Goal: Task Accomplishment & Management: Manage account settings

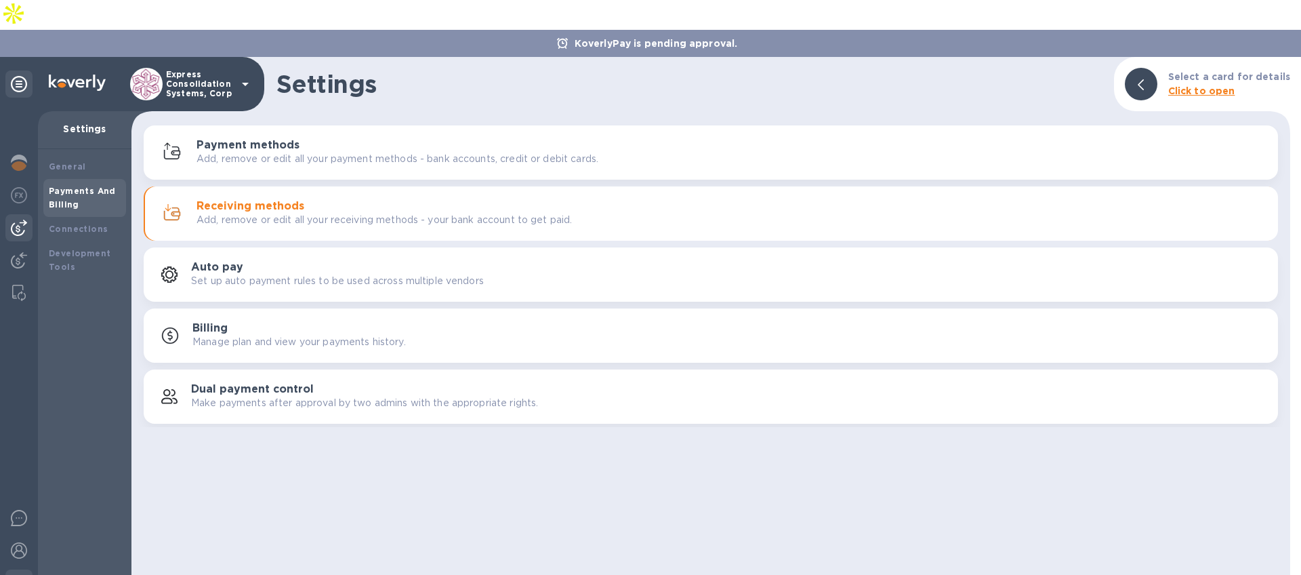
click at [16, 220] on img at bounding box center [19, 228] width 16 height 16
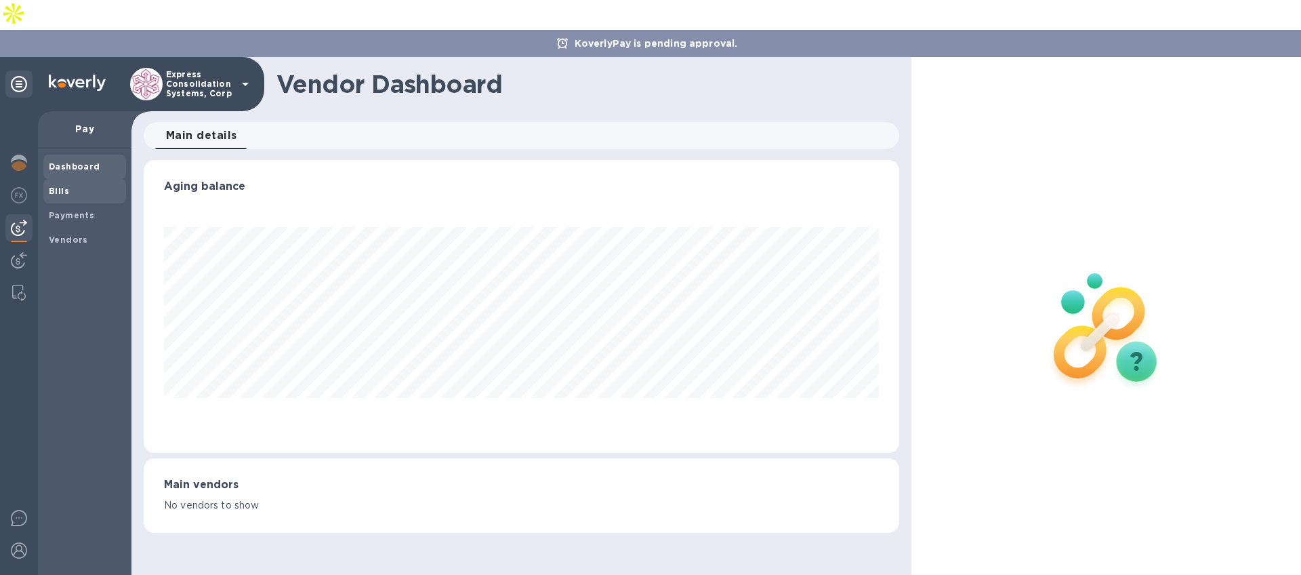
click at [72, 184] on span "Bills" at bounding box center [85, 191] width 72 height 14
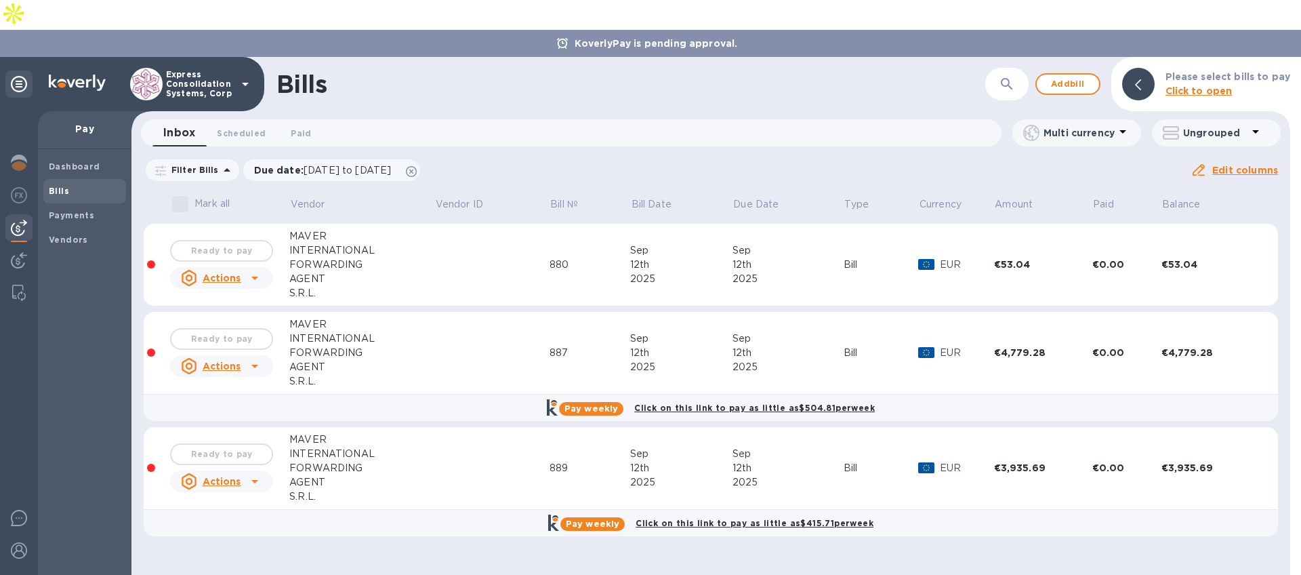
click at [150, 260] on div at bounding box center [151, 264] width 8 height 8
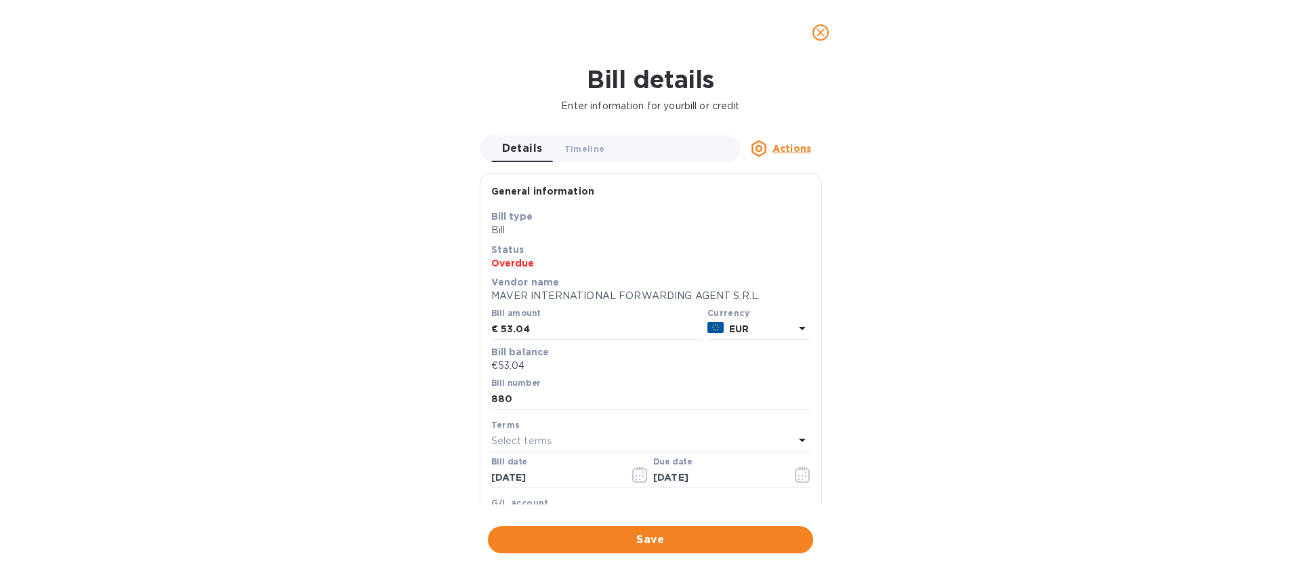
click at [504, 260] on p "Overdue" at bounding box center [650, 263] width 319 height 14
click at [826, 31] on icon "close" at bounding box center [821, 33] width 14 height 14
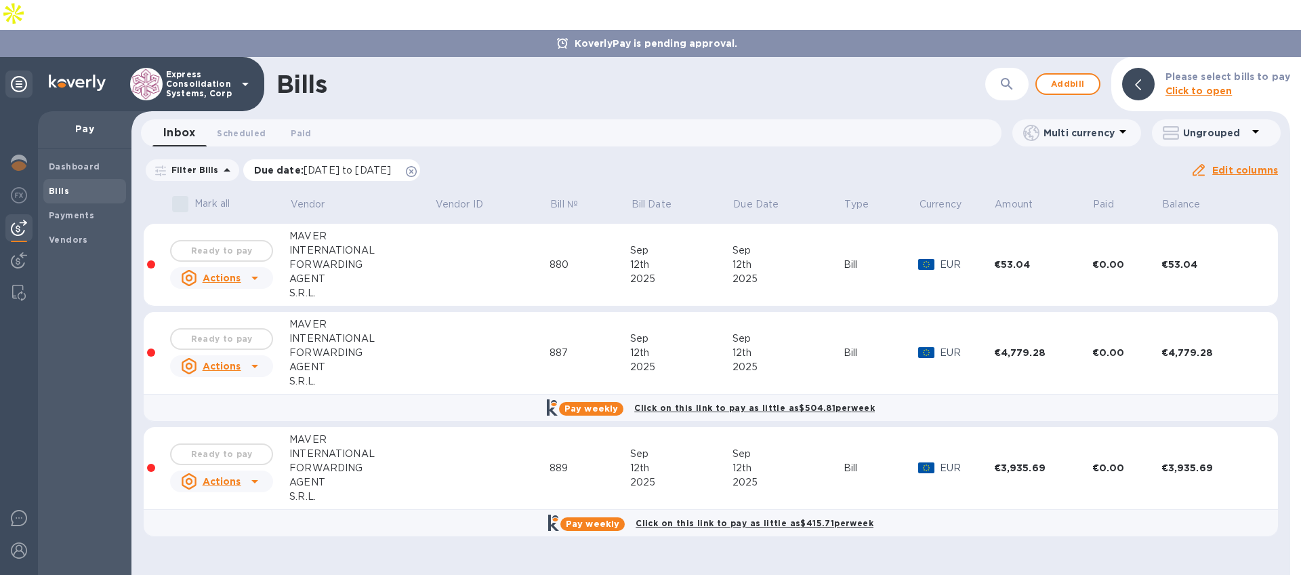
click at [417, 166] on icon at bounding box center [411, 171] width 11 height 11
click at [247, 270] on icon at bounding box center [255, 278] width 16 height 16
click at [306, 117] on div at bounding box center [650, 287] width 1301 height 575
click at [417, 166] on icon at bounding box center [411, 171] width 11 height 11
click at [437, 157] on div "Filter Bills Amount Paid Balance" at bounding box center [667, 170] width 1047 height 26
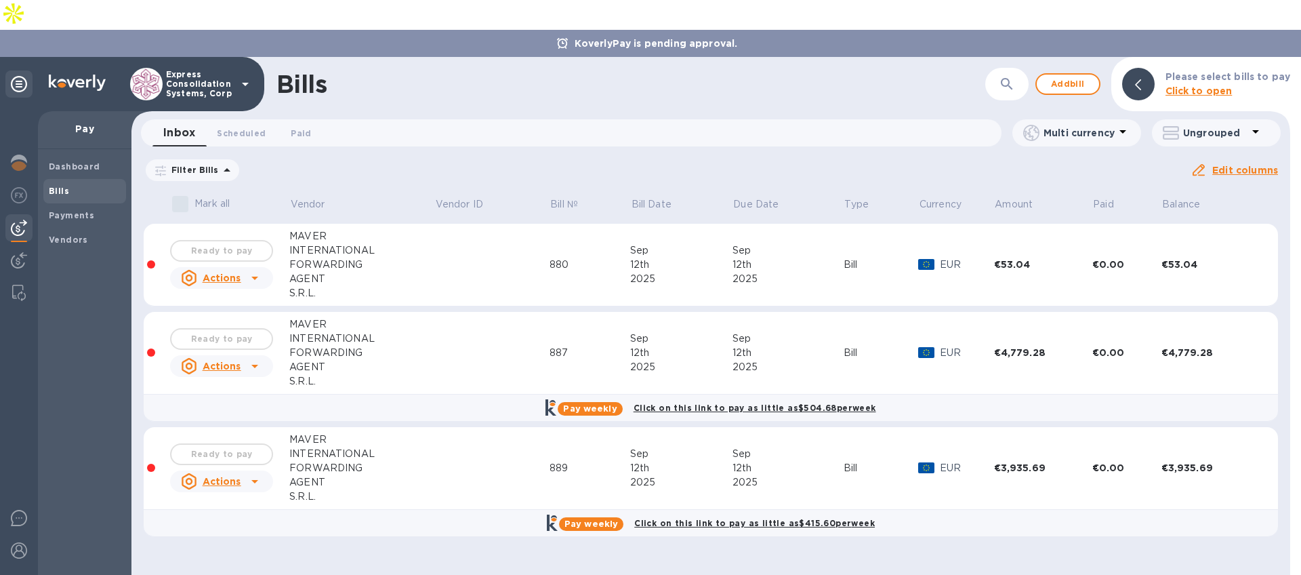
click at [317, 243] on div "INTERNATIONAL" at bounding box center [361, 250] width 145 height 14
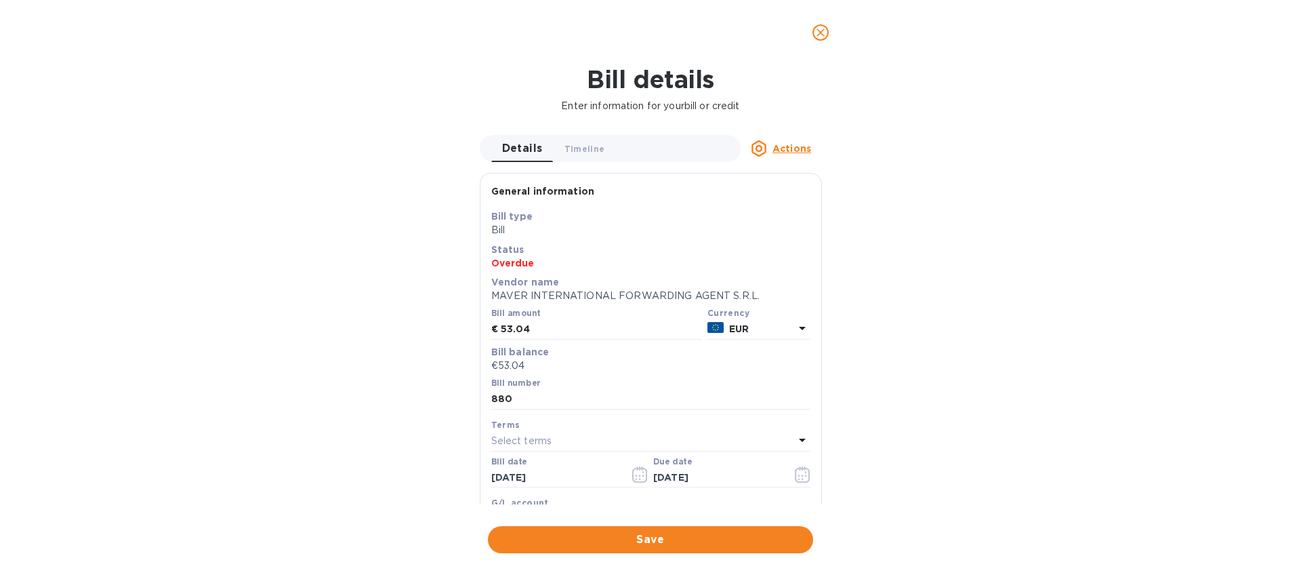
scroll to position [293, 750]
click at [817, 26] on icon "close" at bounding box center [821, 33] width 14 height 14
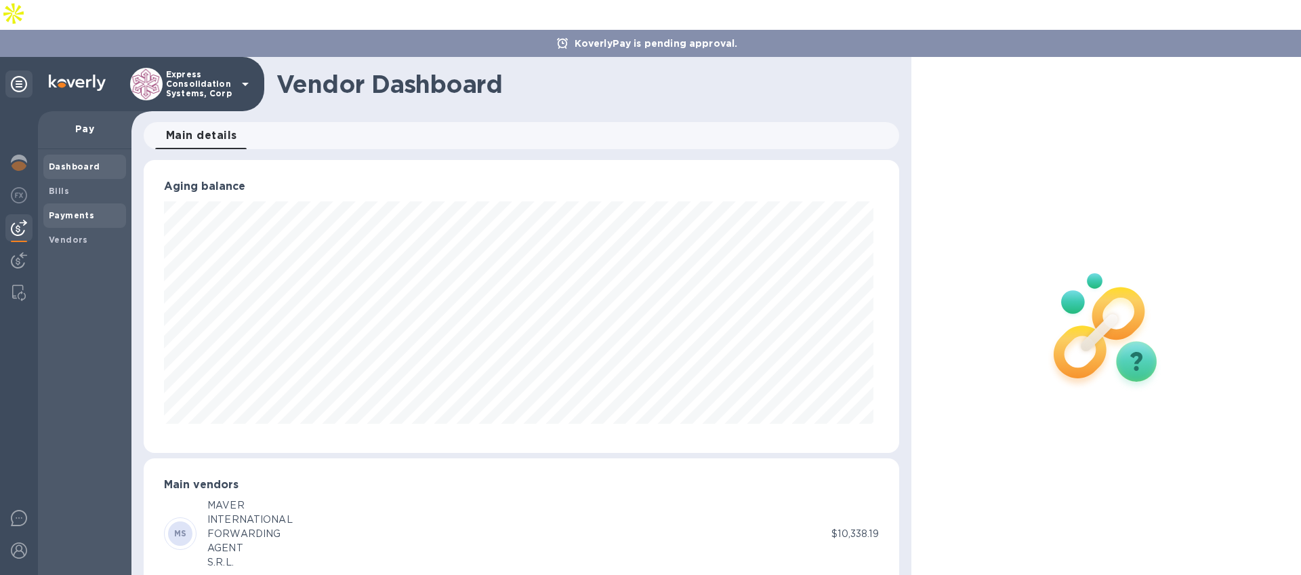
click at [54, 210] on b "Payments" at bounding box center [71, 215] width 45 height 10
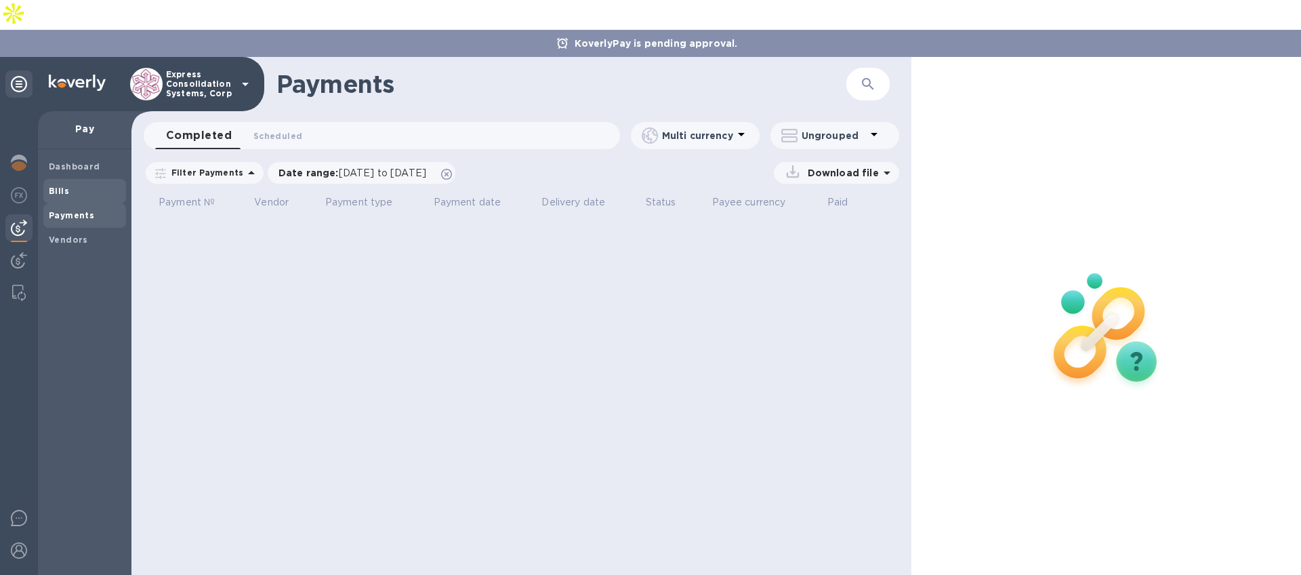
click at [52, 186] on b "Bills" at bounding box center [59, 191] width 20 height 10
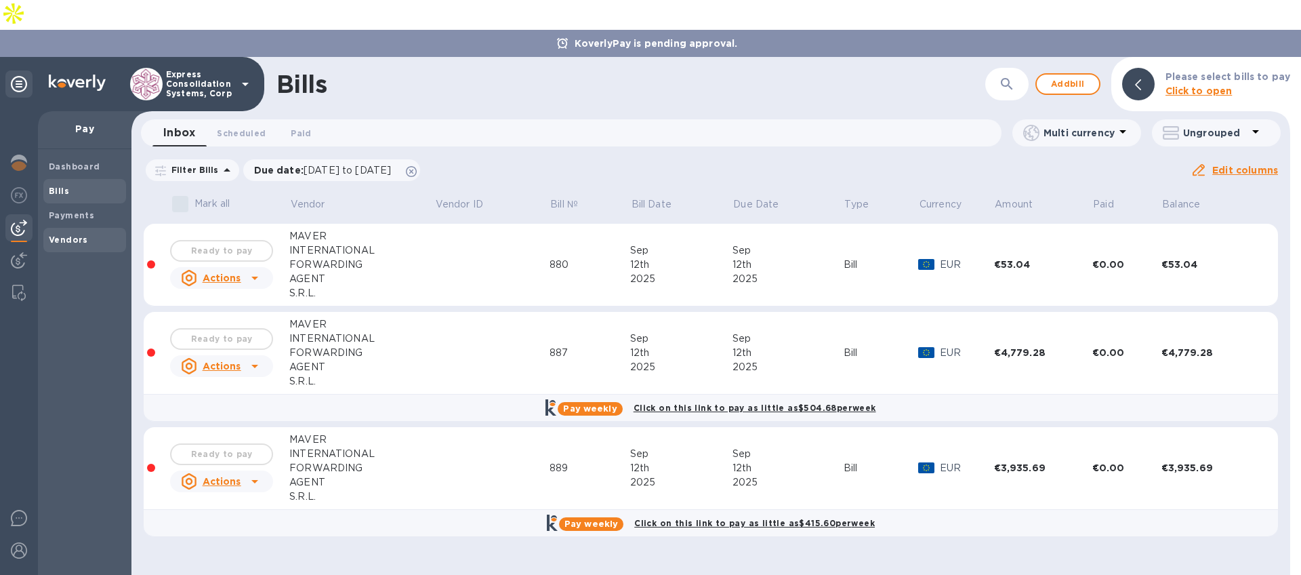
click at [60, 235] on b "Vendors" at bounding box center [68, 240] width 39 height 10
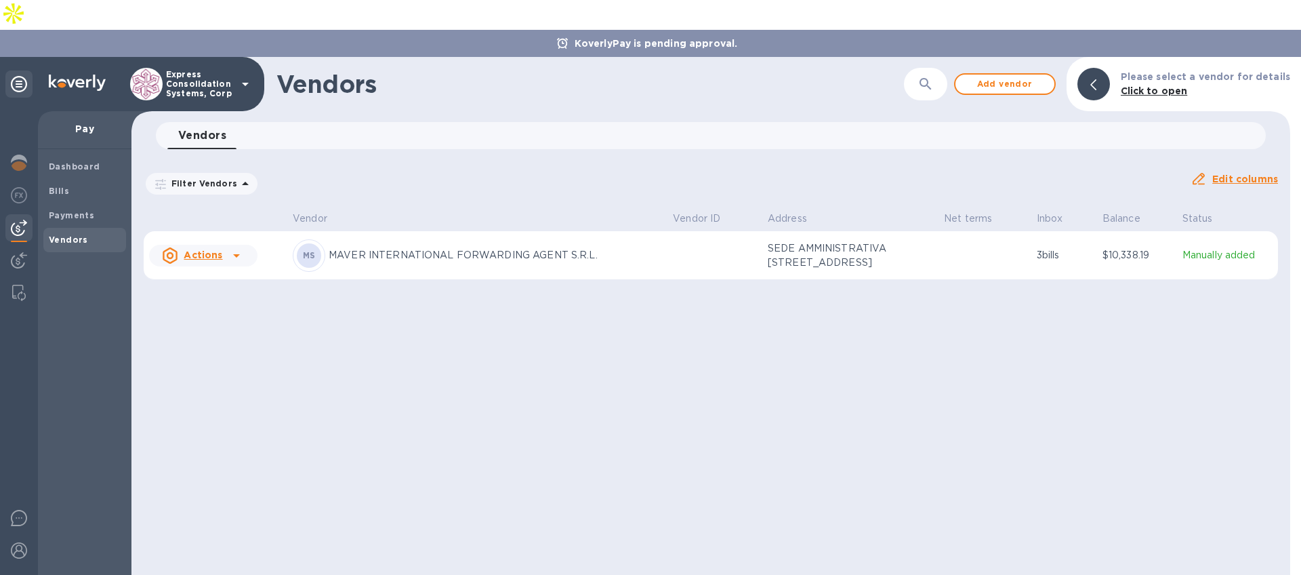
click at [582, 239] on div "MS MAVER INTERNATIONAL FORWARDING AGENT S.R.L." at bounding box center [477, 255] width 369 height 33
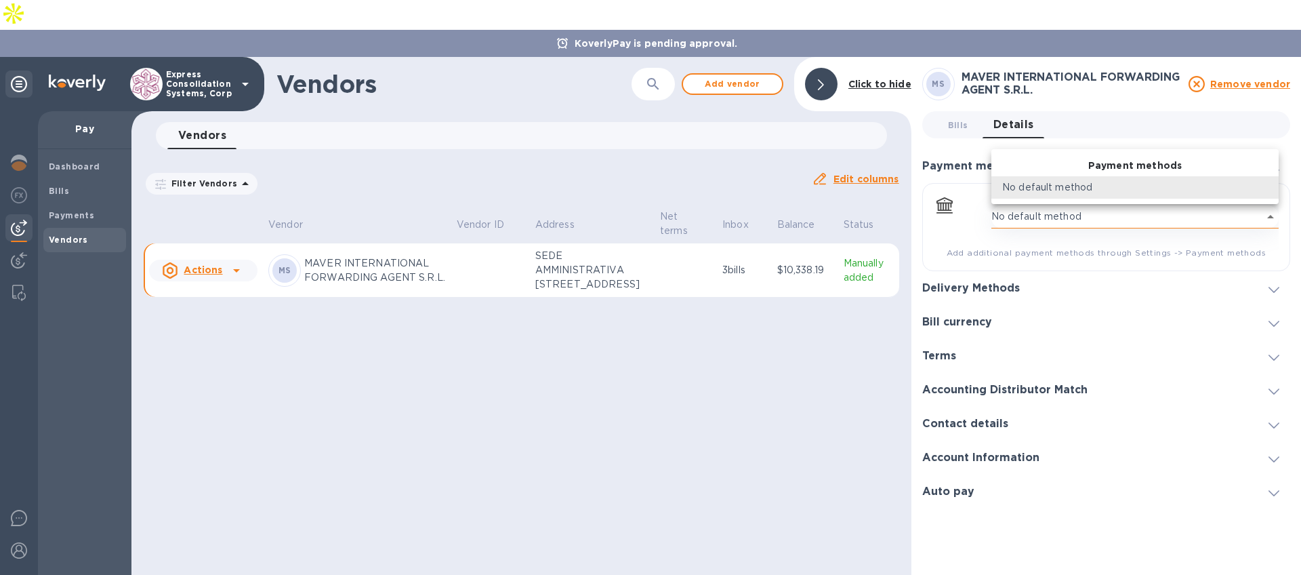
click at [1174, 192] on body "KoverlyPay is pending approval. Express Consolidation Systems, Corp Pay Dashboa…" at bounding box center [650, 302] width 1301 height 605
click at [1166, 122] on div at bounding box center [650, 287] width 1301 height 575
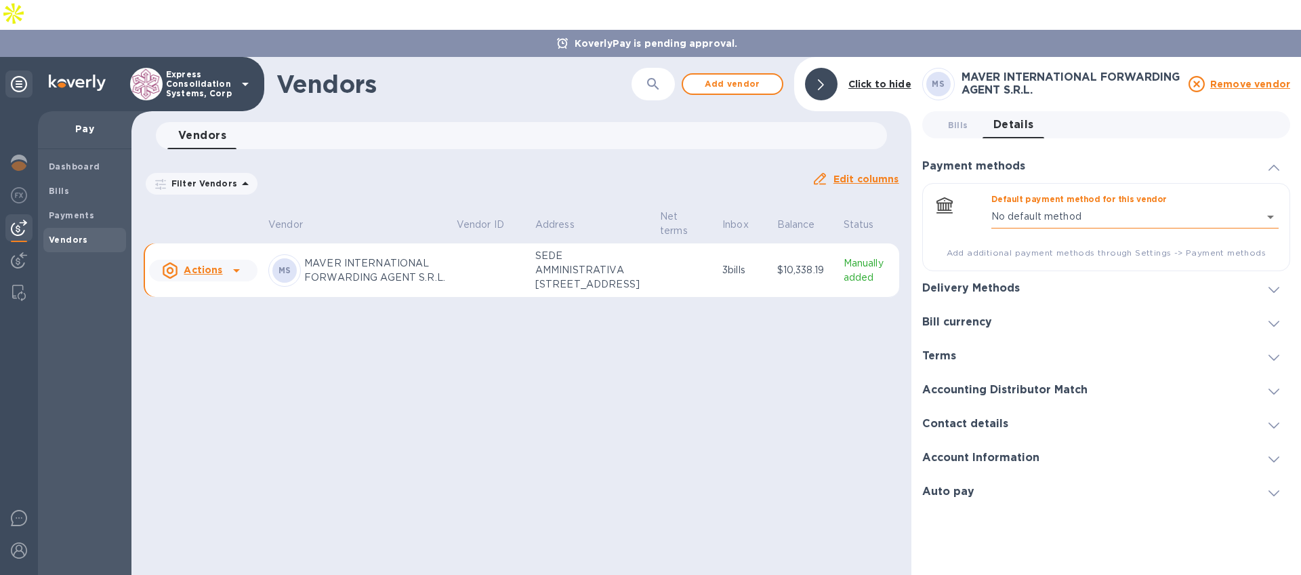
click at [1255, 186] on body "KoverlyPay is pending approval. Express Consolidation Systems, Corp Pay Dashboa…" at bounding box center [650, 302] width 1301 height 605
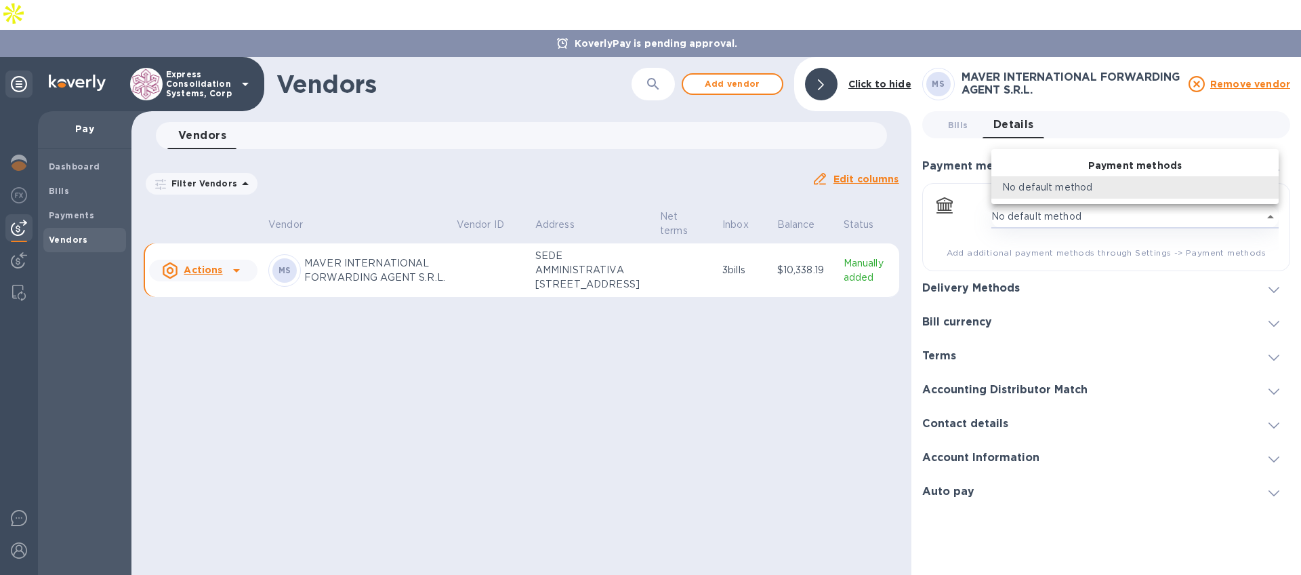
click at [1241, 112] on div at bounding box center [650, 287] width 1301 height 575
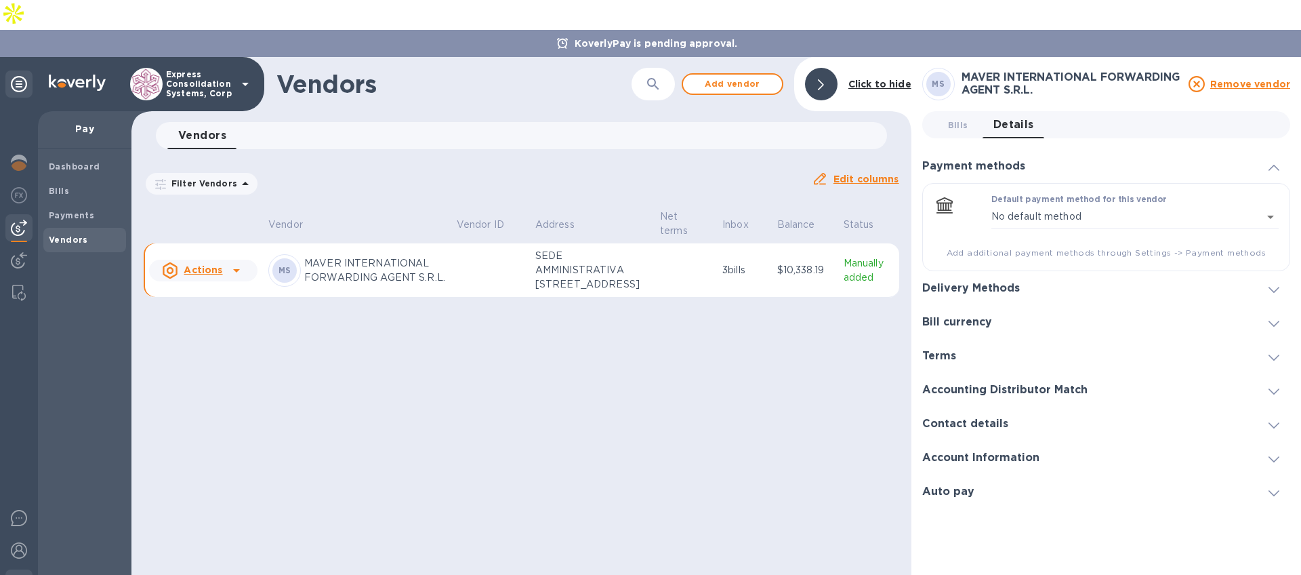
click at [16, 569] on div at bounding box center [18, 584] width 27 height 30
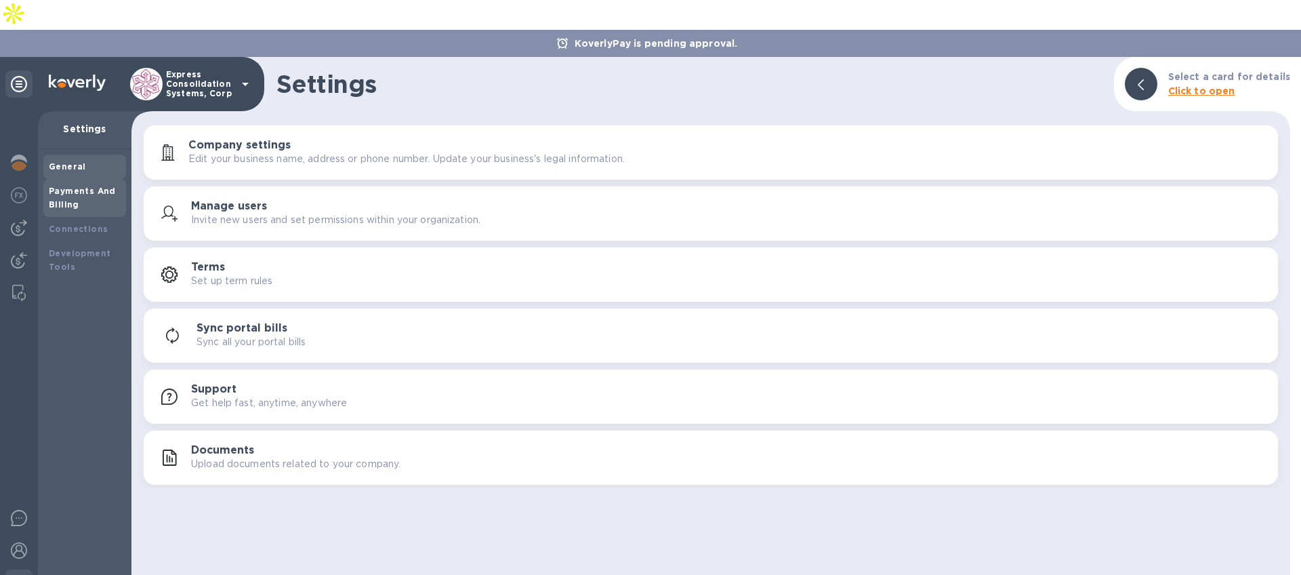
click at [81, 186] on b "Payments And Billing" at bounding box center [82, 198] width 67 height 24
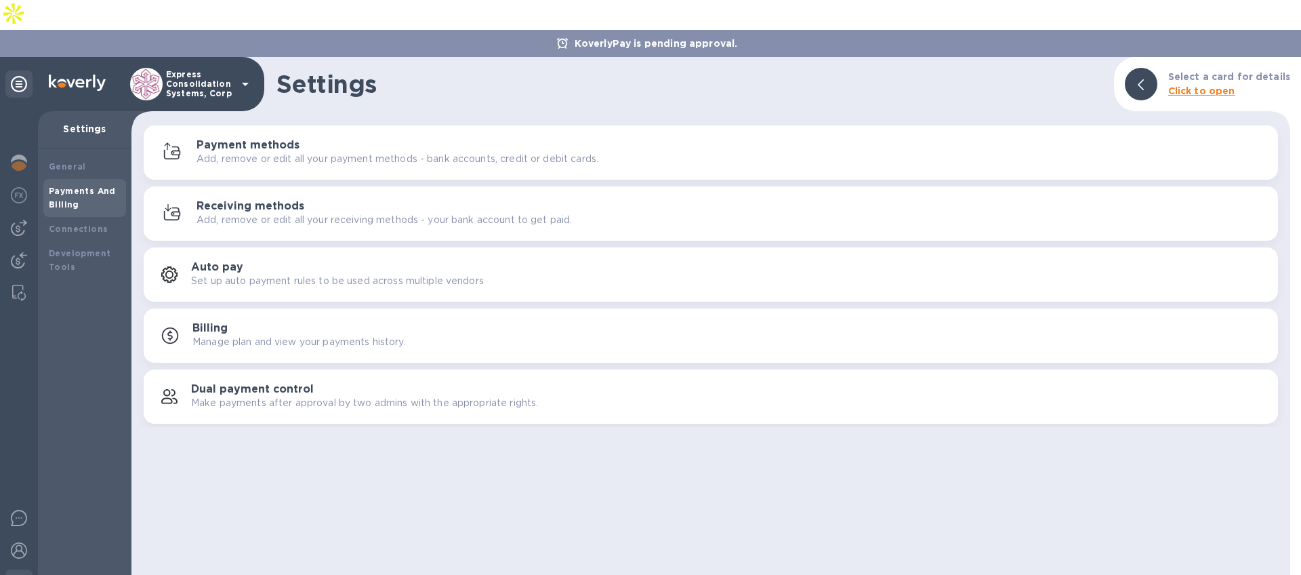
click at [342, 139] on div "Payment methods Add, remove or edit all your payment methods - bank accounts, c…" at bounding box center [732, 152] width 1071 height 27
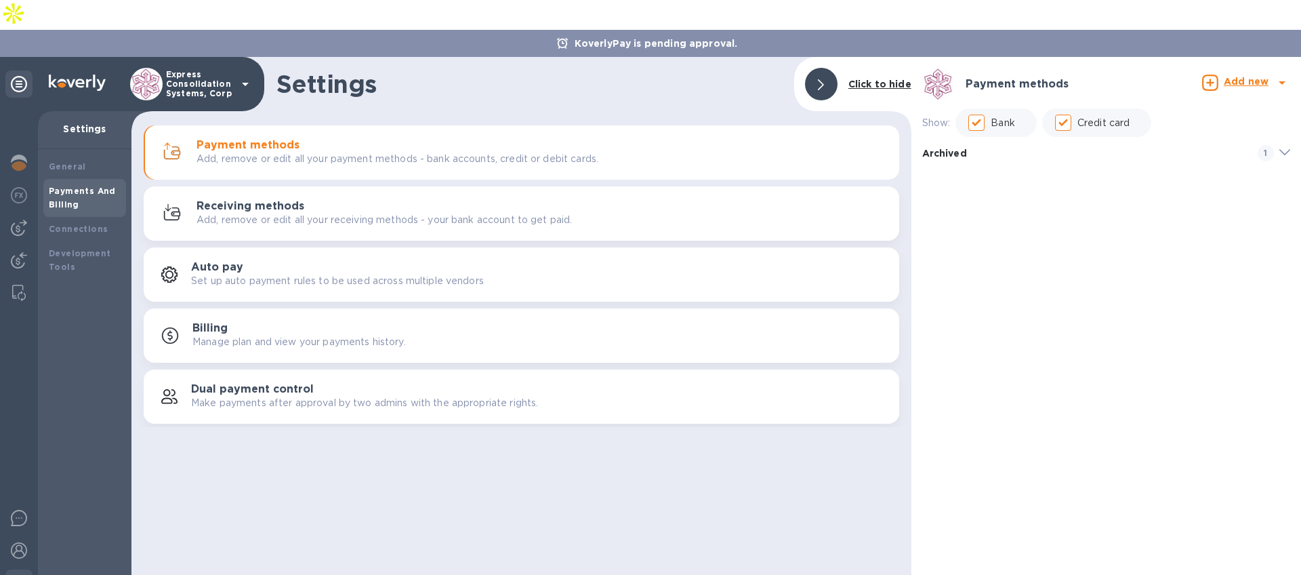
click at [1277, 145] on span "1" at bounding box center [1271, 153] width 16 height 16
click at [1141, 192] on div "Bank Transfer" at bounding box center [1120, 199] width 318 height 14
click at [1096, 192] on div "Bank Transfer" at bounding box center [1120, 199] width 318 height 14
click at [621, 200] on div "Receiving methods Add, remove or edit all your receiving methods - your bank ac…" at bounding box center [543, 213] width 692 height 27
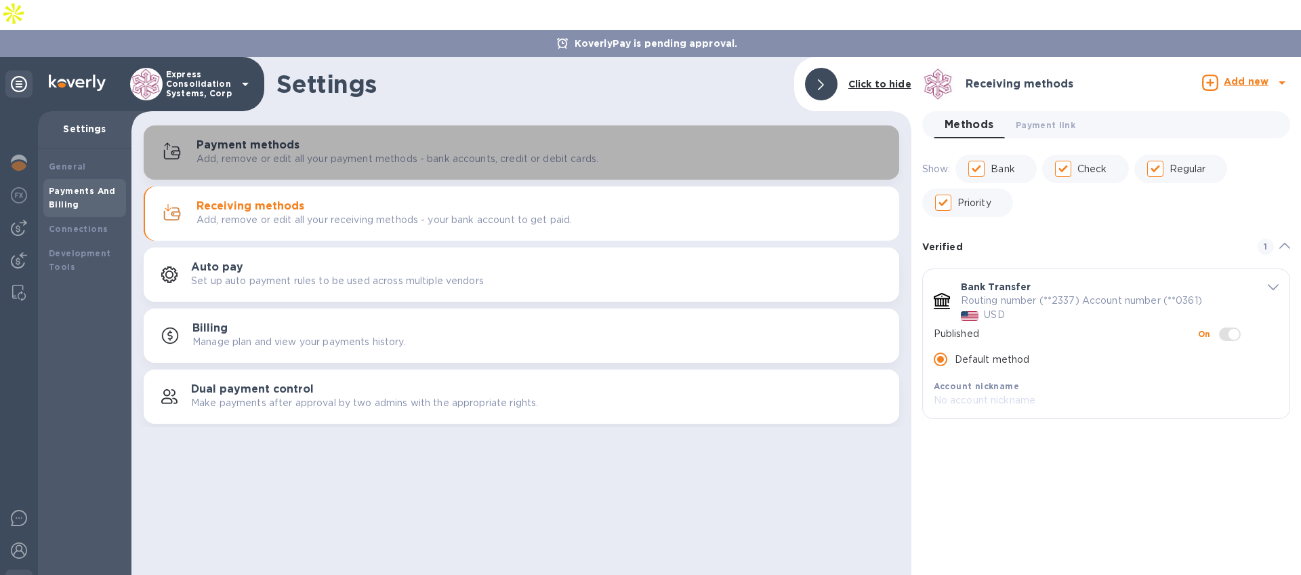
click at [624, 139] on div "Payment methods Add, remove or edit all your payment methods - bank accounts, c…" at bounding box center [543, 152] width 692 height 27
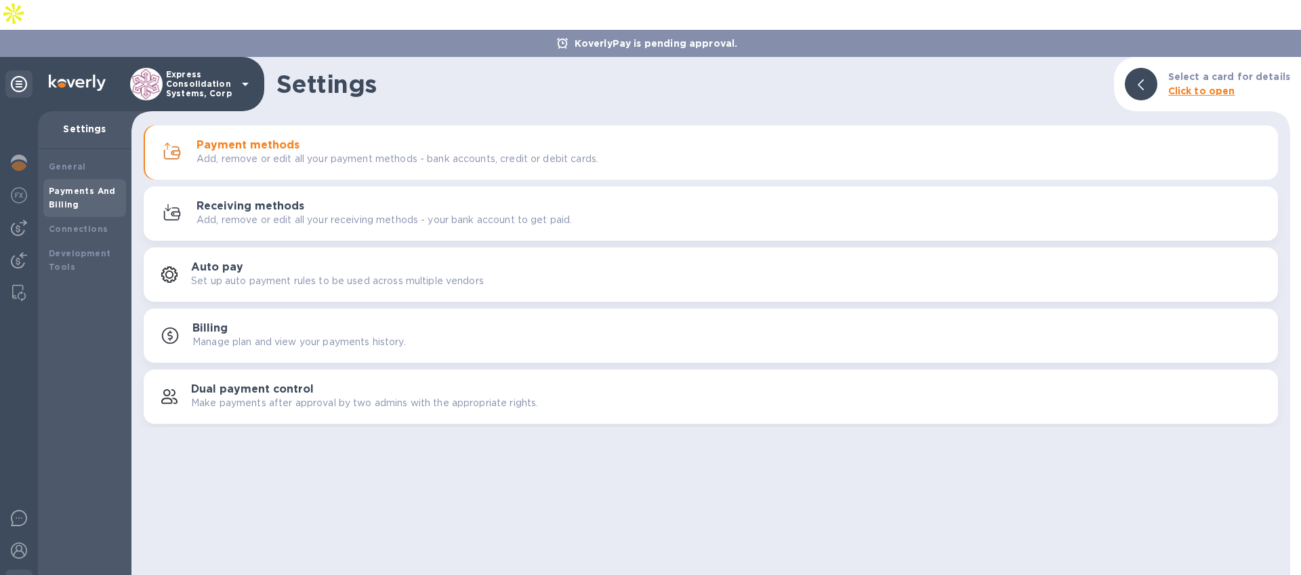
click at [832, 140] on button "Payment methods Add, remove or edit all your payment methods - bank accounts, c…" at bounding box center [711, 152] width 1135 height 54
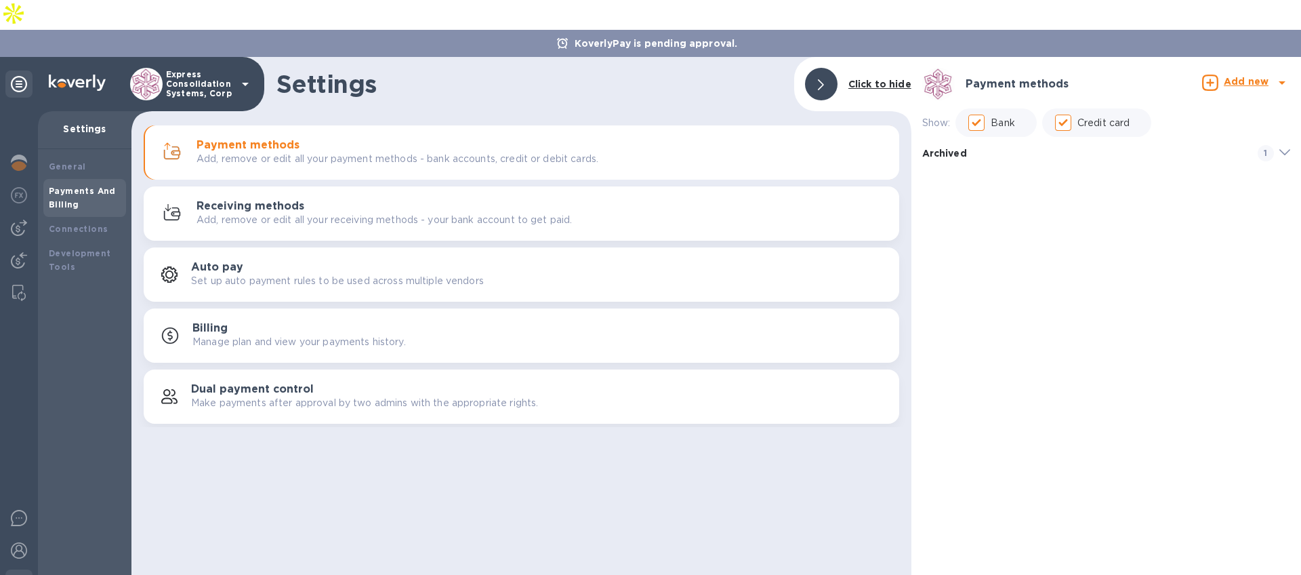
click at [1288, 145] on span "default-method" at bounding box center [1285, 153] width 11 height 16
click at [1285, 150] on span "default-method" at bounding box center [1285, 158] width 11 height 16
click at [1285, 149] on icon "default-method" at bounding box center [1285, 152] width 11 height 6
click at [22, 220] on img at bounding box center [19, 228] width 16 height 16
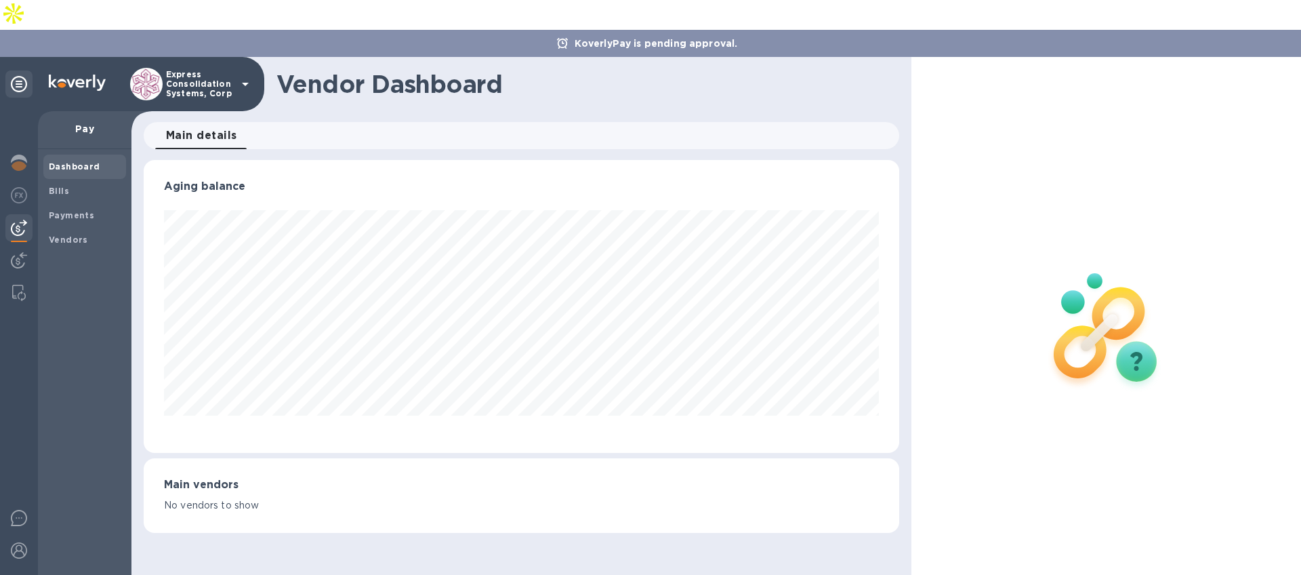
scroll to position [677498, 677035]
click at [51, 186] on b "Bills" at bounding box center [59, 191] width 20 height 10
